Goal: Use online tool/utility: Utilize a website feature to perform a specific function

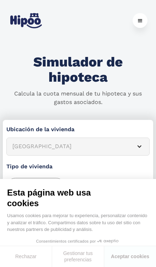
click at [17, 144] on div "[GEOGRAPHIC_DATA]" at bounding box center [69, 146] width 114 height 9
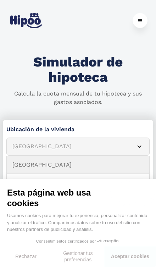
click at [17, 144] on div "[GEOGRAPHIC_DATA]" at bounding box center [69, 146] width 114 height 9
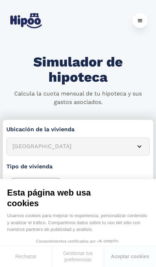
click at [130, 256] on button "Aceptar cookies" at bounding box center [130, 256] width 52 height 21
click at [21, 148] on div "[GEOGRAPHIC_DATA]" at bounding box center [69, 146] width 114 height 9
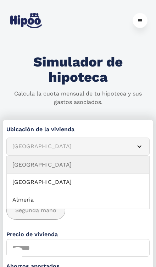
click at [20, 148] on div "[GEOGRAPHIC_DATA]" at bounding box center [69, 146] width 114 height 9
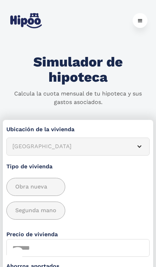
click at [17, 142] on div "[GEOGRAPHIC_DATA]" at bounding box center [69, 146] width 114 height 9
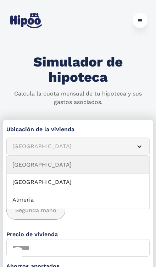
click at [138, 146] on div "Simulador Form" at bounding box center [139, 147] width 6 height 6
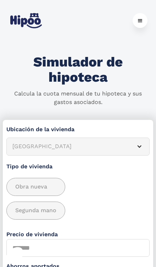
click at [140, 144] on div "Simulador Form" at bounding box center [139, 147] width 6 height 6
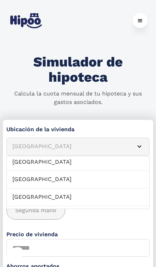
scroll to position [281, 0]
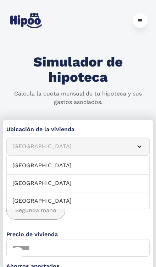
click at [118, 163] on link "[GEOGRAPHIC_DATA]" at bounding box center [78, 166] width 142 height 18
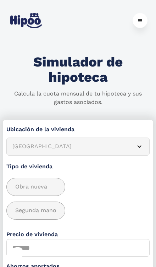
click at [24, 186] on span "Obra nueva" at bounding box center [31, 186] width 32 height 9
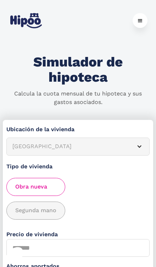
click at [24, 204] on div "add_description_here" at bounding box center [36, 210] width 58 height 17
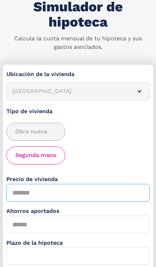
click at [21, 193] on input "Precio de vivienda" at bounding box center [77, 193] width 143 height 18
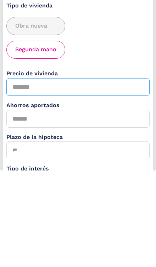
type input "******"
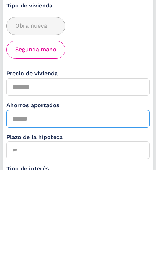
click at [18, 206] on input "Ahorros aportados" at bounding box center [77, 215] width 143 height 18
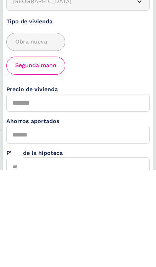
scroll to position [0, 0]
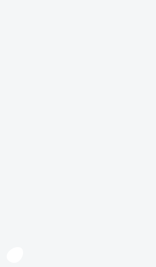
click at [85, 212] on body at bounding box center [78, 133] width 156 height 267
